Goal: Information Seeking & Learning: Learn about a topic

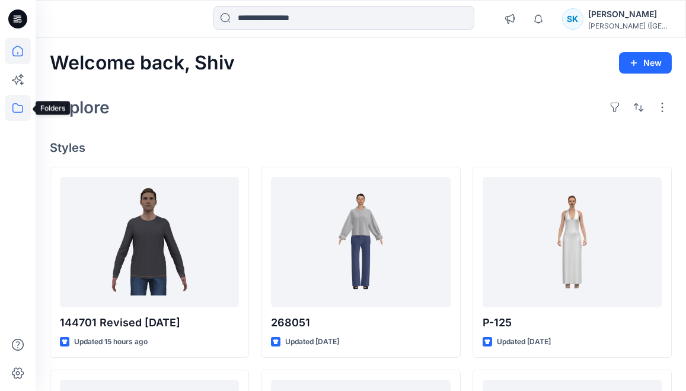
click at [15, 103] on icon at bounding box center [18, 108] width 26 height 26
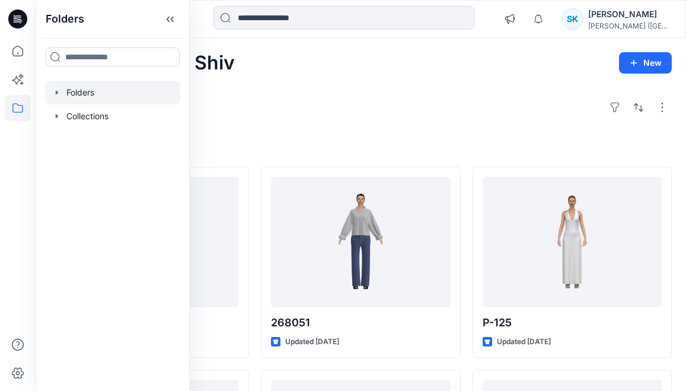
click at [61, 92] on icon "button" at bounding box center [56, 92] width 9 height 9
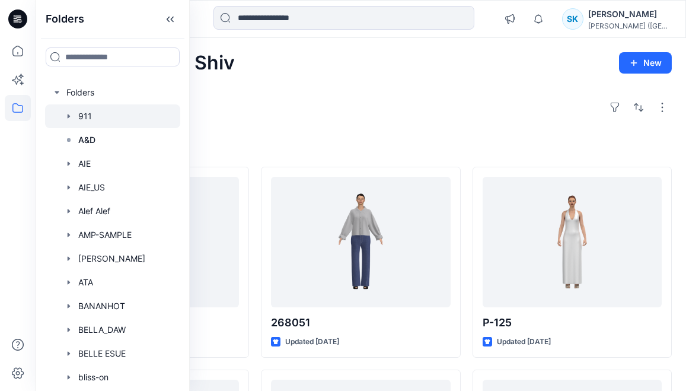
click at [85, 117] on div at bounding box center [112, 116] width 135 height 24
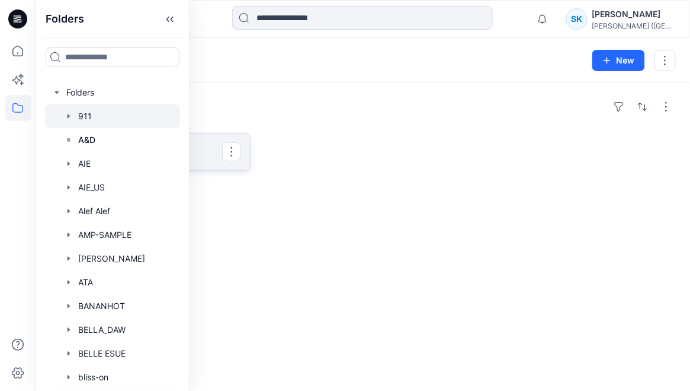
click at [219, 151] on p "PAPER Board" at bounding box center [149, 151] width 146 height 17
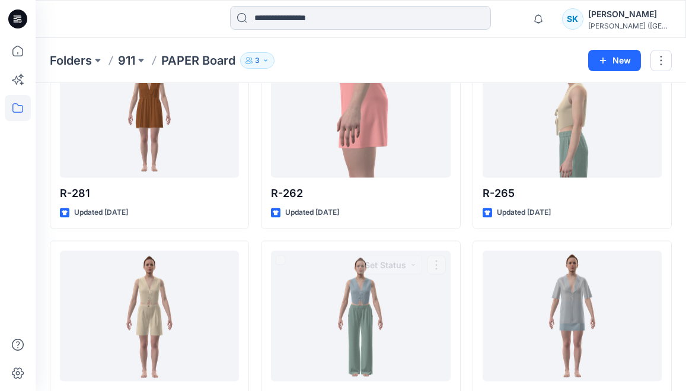
scroll to position [10226, 0]
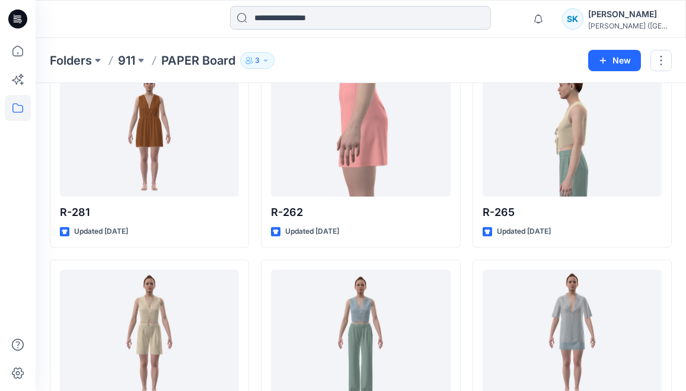
click at [316, 14] on input at bounding box center [360, 18] width 261 height 24
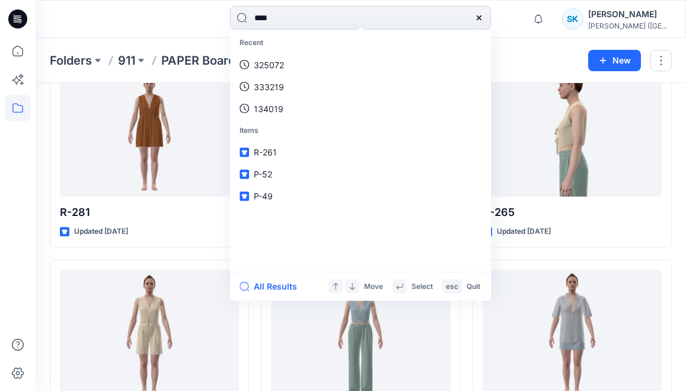
type input "****"
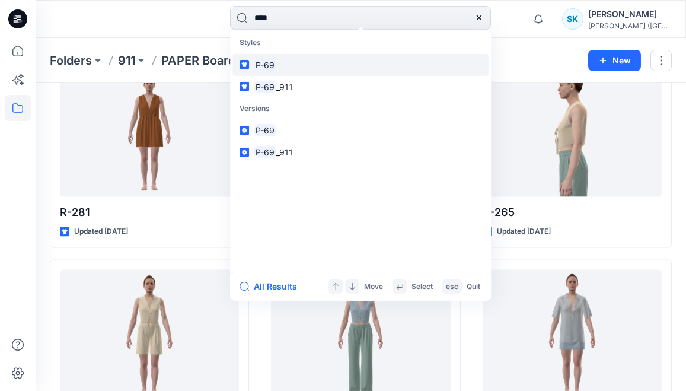
click at [268, 65] on mark "P-69" at bounding box center [265, 65] width 23 height 14
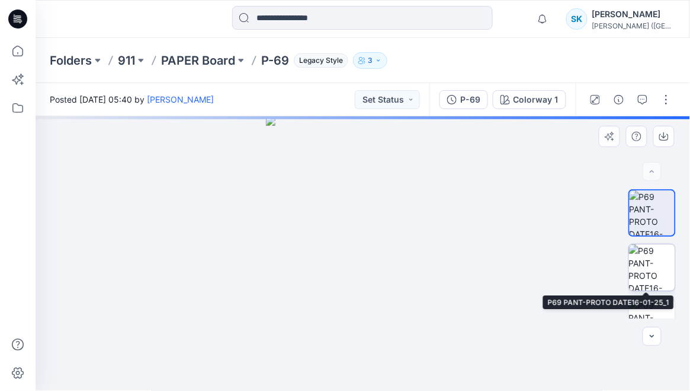
click at [656, 265] on img at bounding box center [652, 267] width 46 height 46
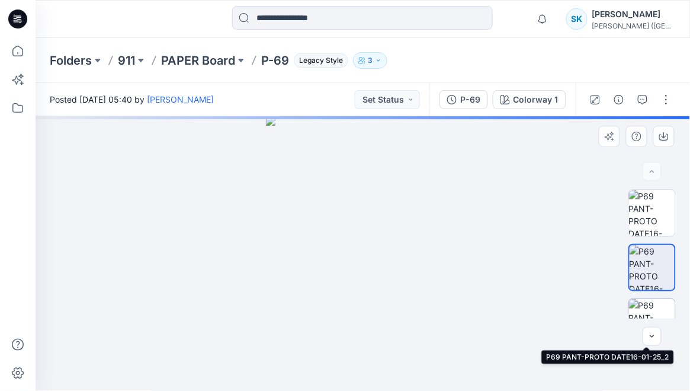
click at [655, 308] on img at bounding box center [652, 322] width 46 height 46
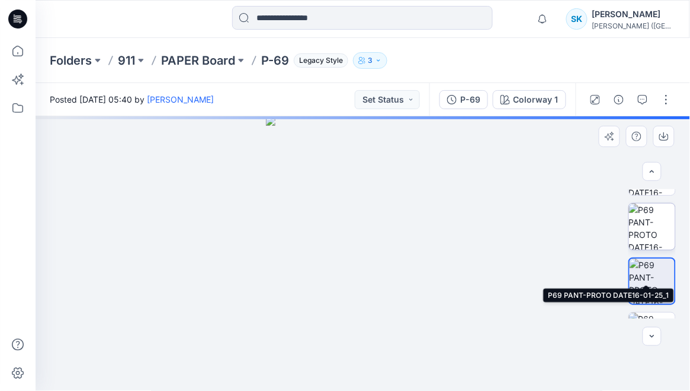
scroll to position [68, 0]
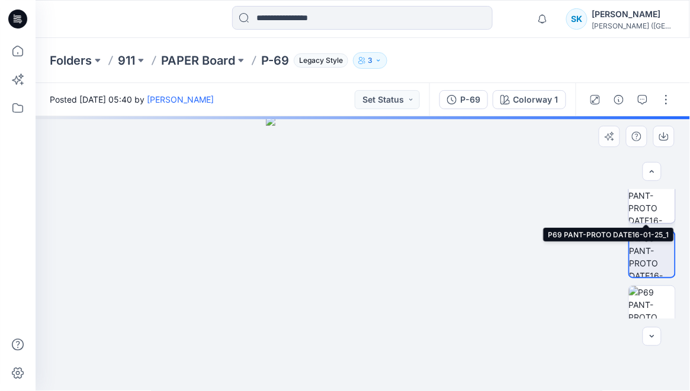
click at [648, 204] on img at bounding box center [652, 200] width 46 height 46
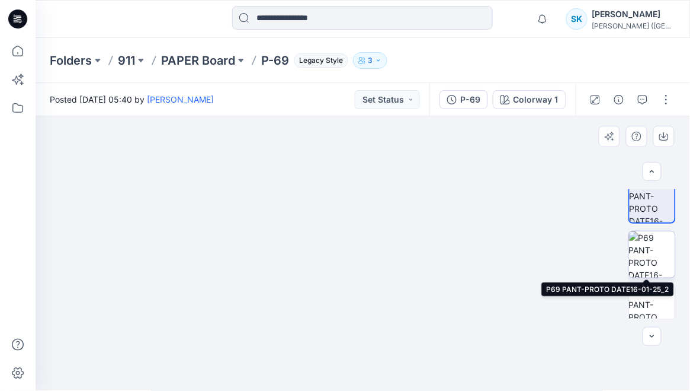
click at [642, 243] on img at bounding box center [652, 254] width 46 height 46
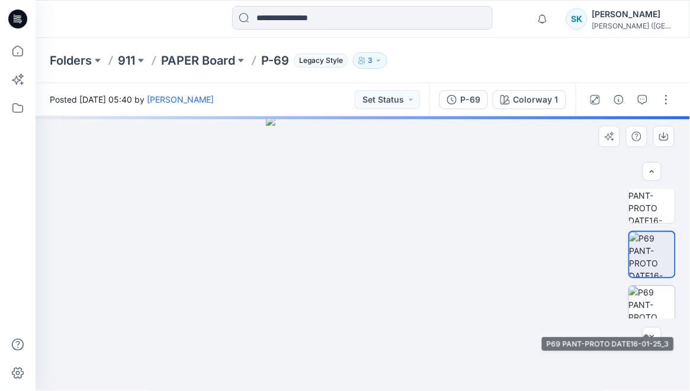
click at [649, 302] on img at bounding box center [652, 309] width 46 height 46
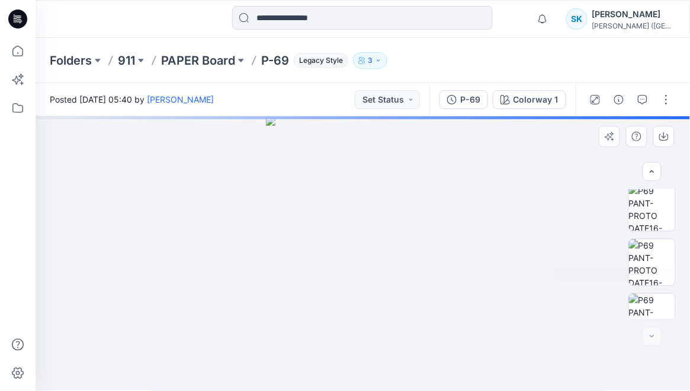
scroll to position [0, 0]
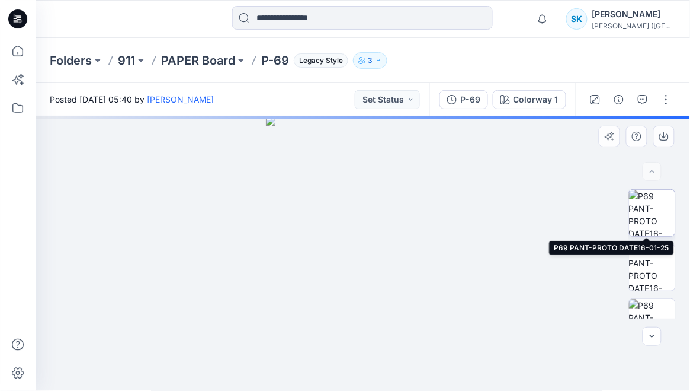
click at [654, 210] on img at bounding box center [652, 213] width 46 height 46
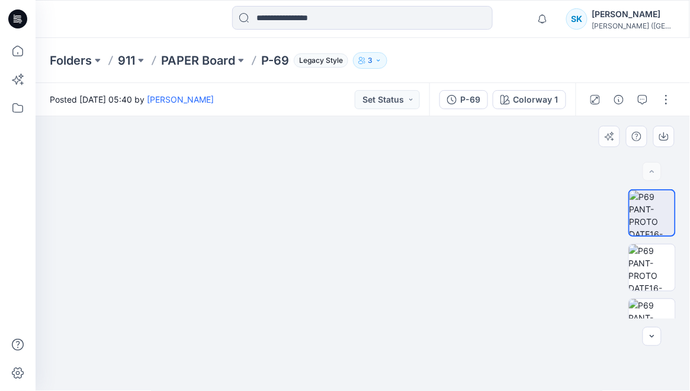
drag, startPoint x: 376, startPoint y: 144, endPoint x: 383, endPoint y: 229, distance: 85.0
click at [651, 264] on img at bounding box center [652, 267] width 46 height 46
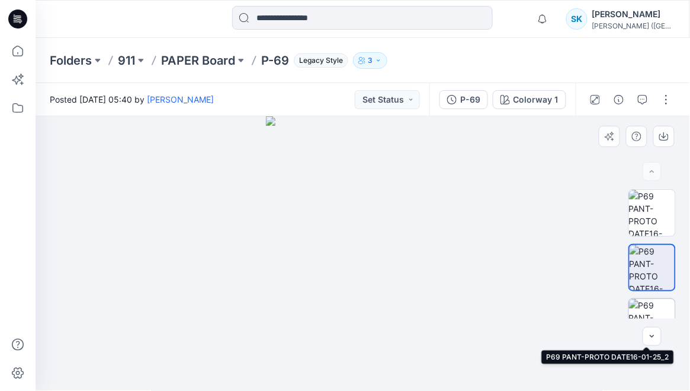
click at [654, 308] on img at bounding box center [652, 322] width 46 height 46
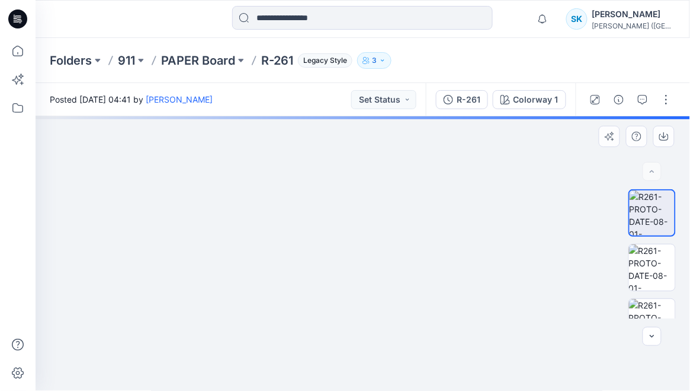
drag, startPoint x: 353, startPoint y: 231, endPoint x: 356, endPoint y: 300, distance: 70.0
drag, startPoint x: 340, startPoint y: 289, endPoint x: 321, endPoint y: 178, distance: 111.7
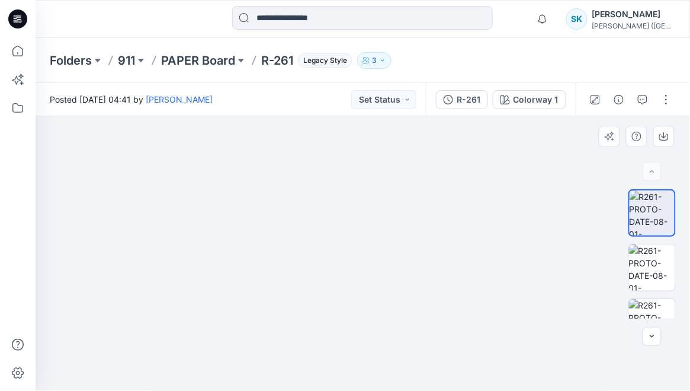
drag, startPoint x: 354, startPoint y: 304, endPoint x: 350, endPoint y: 323, distance: 19.4
drag, startPoint x: 355, startPoint y: 333, endPoint x: 356, endPoint y: 360, distance: 27.3
drag, startPoint x: 354, startPoint y: 353, endPoint x: 352, endPoint y: 390, distance: 36.8
drag, startPoint x: 344, startPoint y: 317, endPoint x: 344, endPoint y: 340, distance: 22.5
drag, startPoint x: 343, startPoint y: 236, endPoint x: 343, endPoint y: 368, distance: 131.6
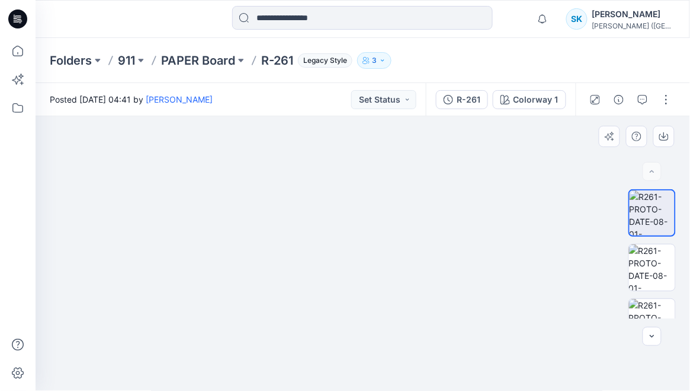
drag, startPoint x: 339, startPoint y: 255, endPoint x: 316, endPoint y: 184, distance: 74.6
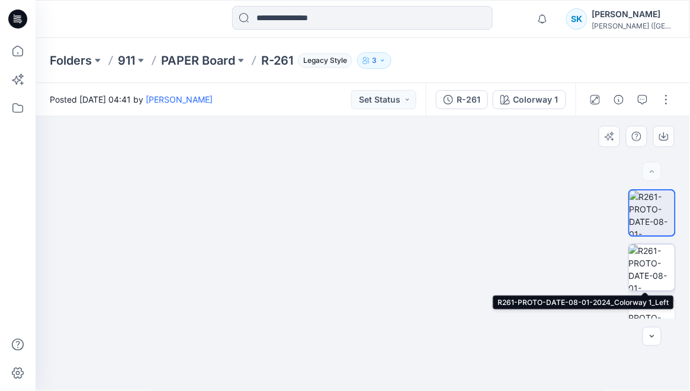
click at [642, 252] on img at bounding box center [652, 267] width 46 height 46
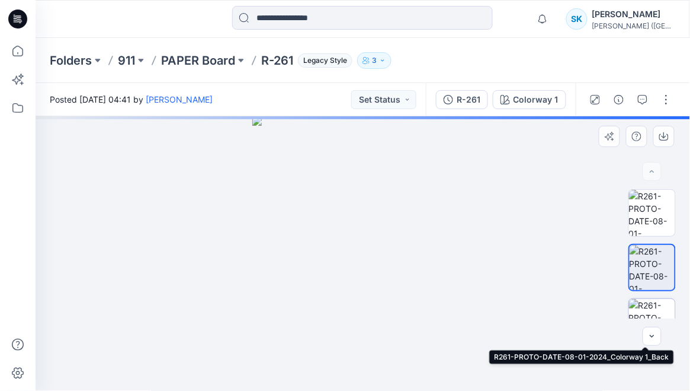
click at [651, 316] on img at bounding box center [652, 322] width 46 height 46
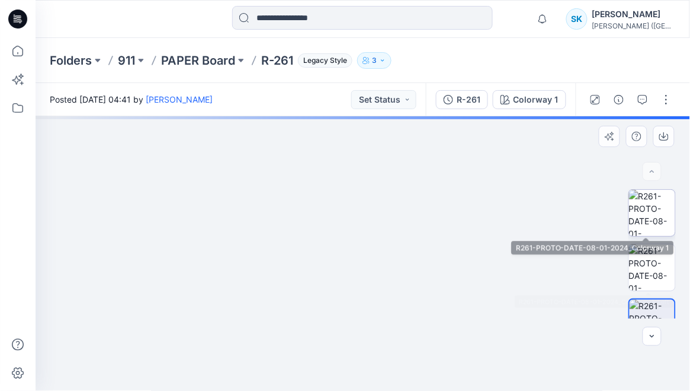
click at [651, 219] on img at bounding box center [652, 213] width 46 height 46
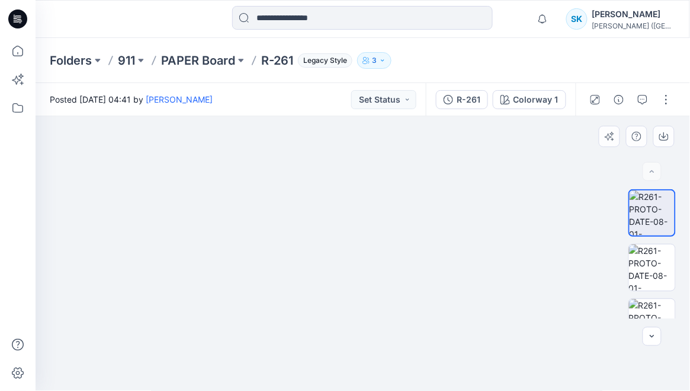
drag, startPoint x: 411, startPoint y: 270, endPoint x: 415, endPoint y: 322, distance: 52.3
